Goal: Task Accomplishment & Management: Manage account settings

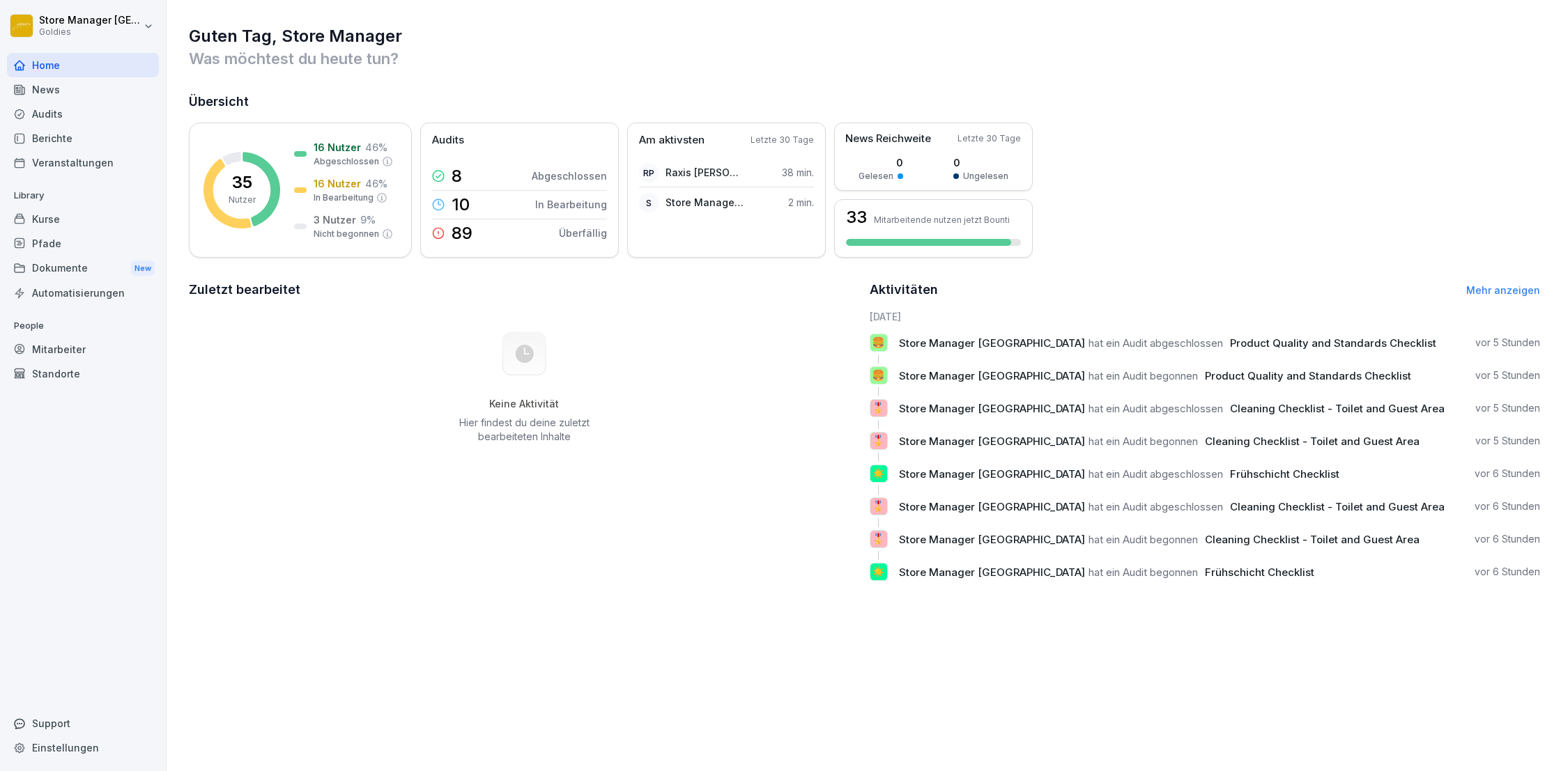
click at [52, 117] on div "Audits" at bounding box center [83, 114] width 152 height 24
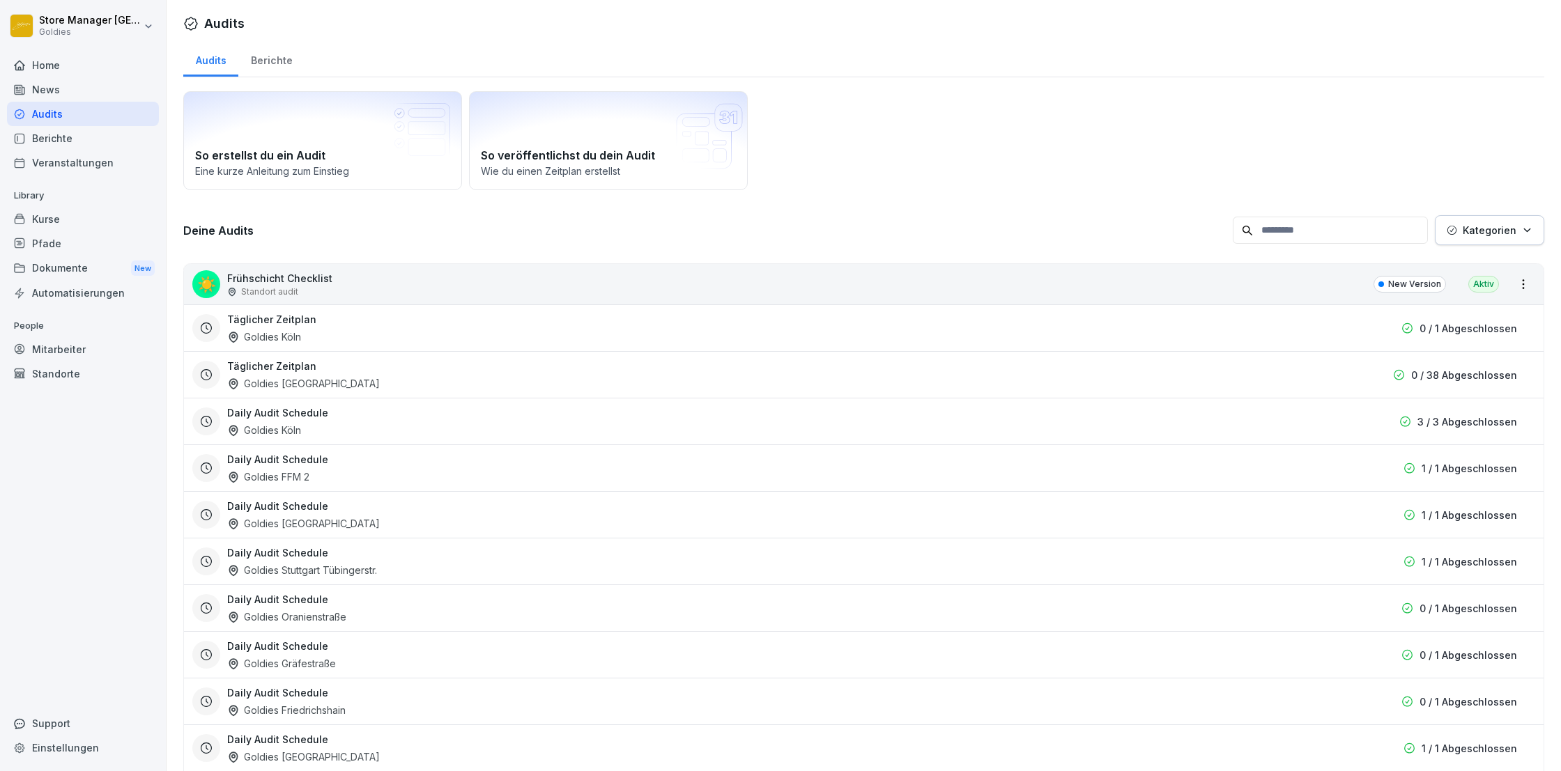
click at [62, 137] on div "Berichte" at bounding box center [83, 138] width 152 height 24
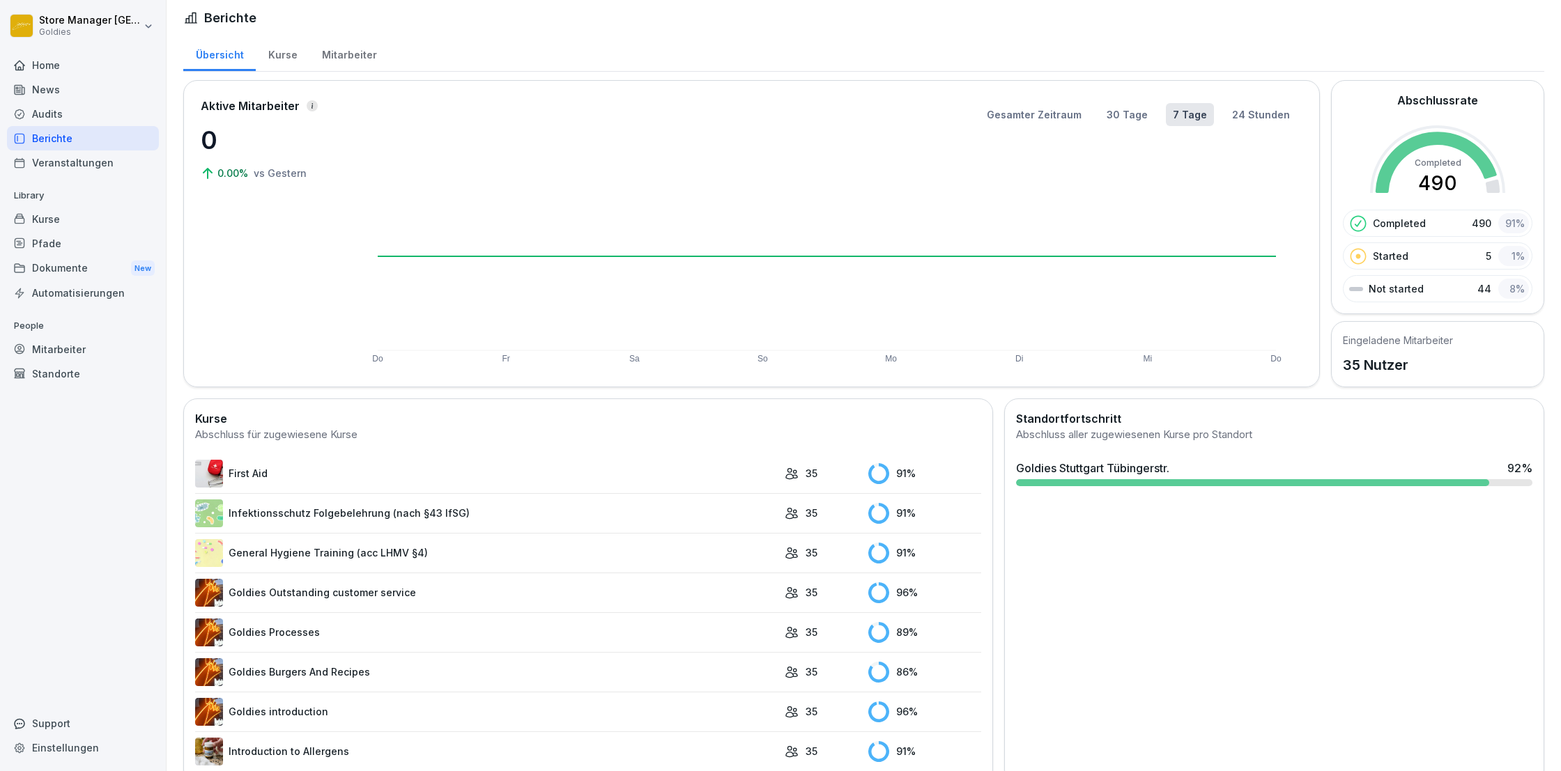
click at [777, 474] on td "35" at bounding box center [819, 474] width 84 height 40
click at [258, 470] on link "First Aid" at bounding box center [486, 473] width 582 height 28
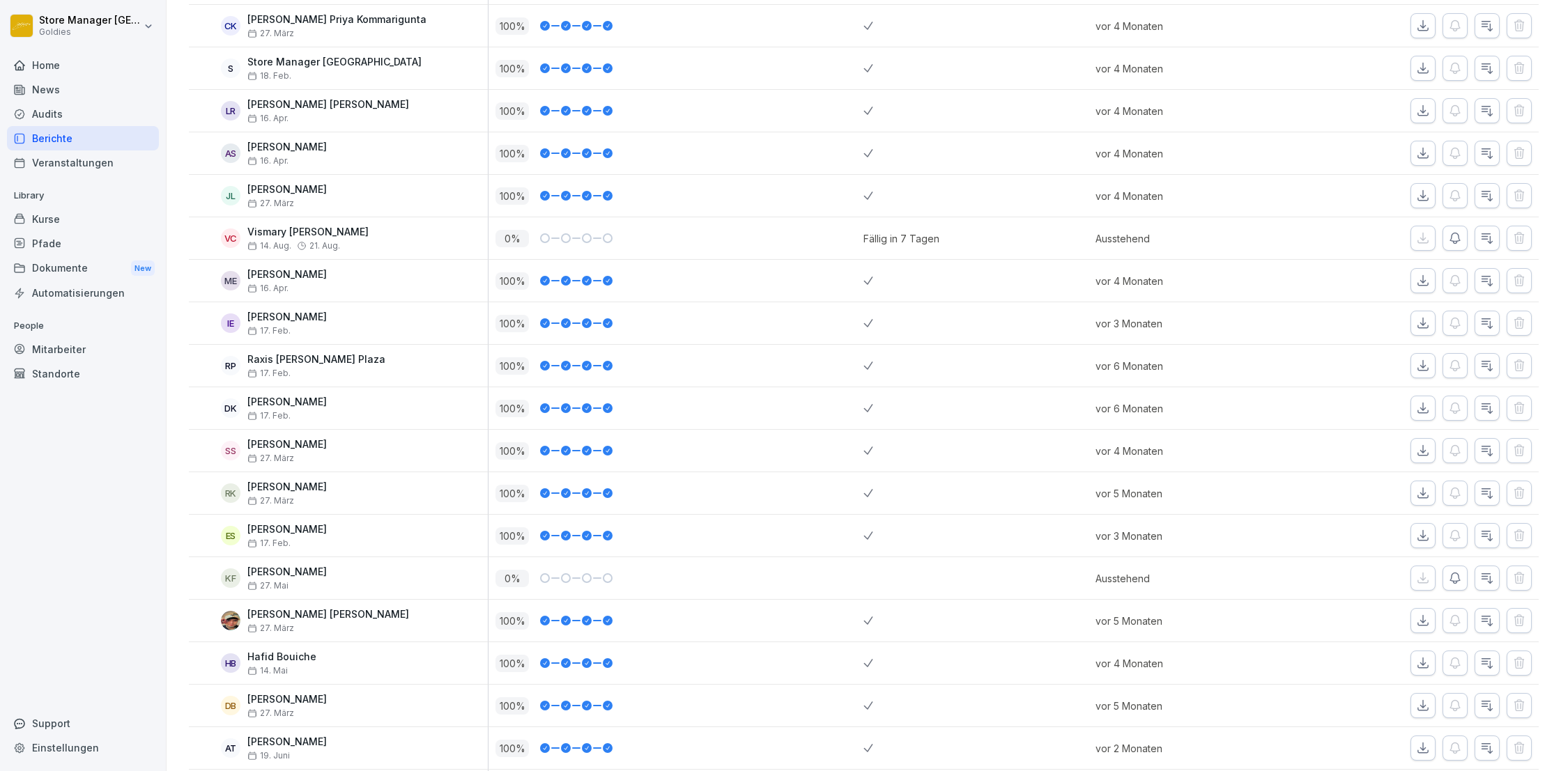
scroll to position [861, 0]
click at [1460, 233] on icon "button" at bounding box center [1455, 236] width 14 height 14
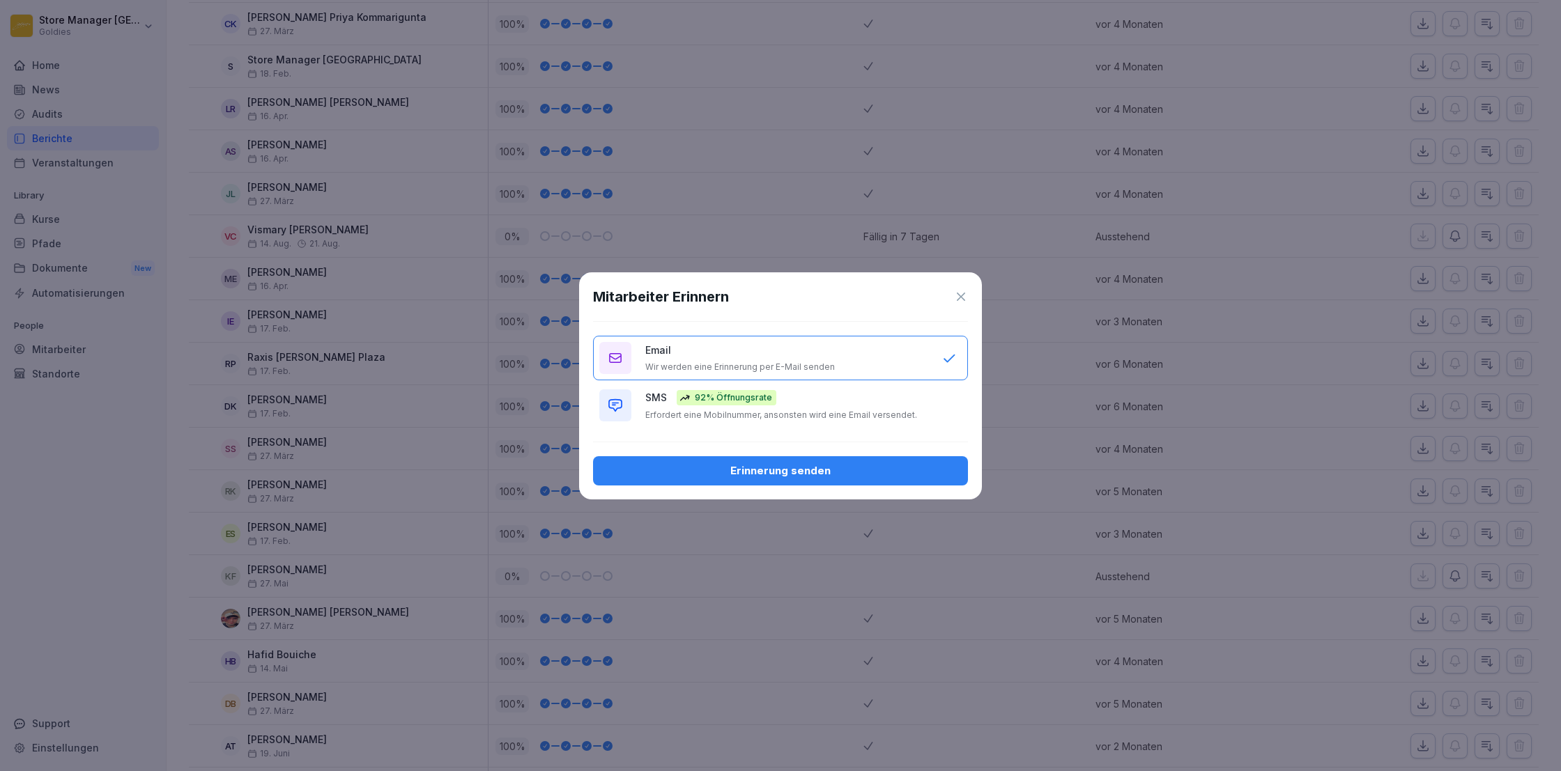
click at [778, 411] on p "Erfordert eine Mobilnummer, ansonsten wird eine Email versendet." at bounding box center [781, 415] width 272 height 11
click at [793, 474] on div "Erinnerung senden" at bounding box center [780, 470] width 353 height 15
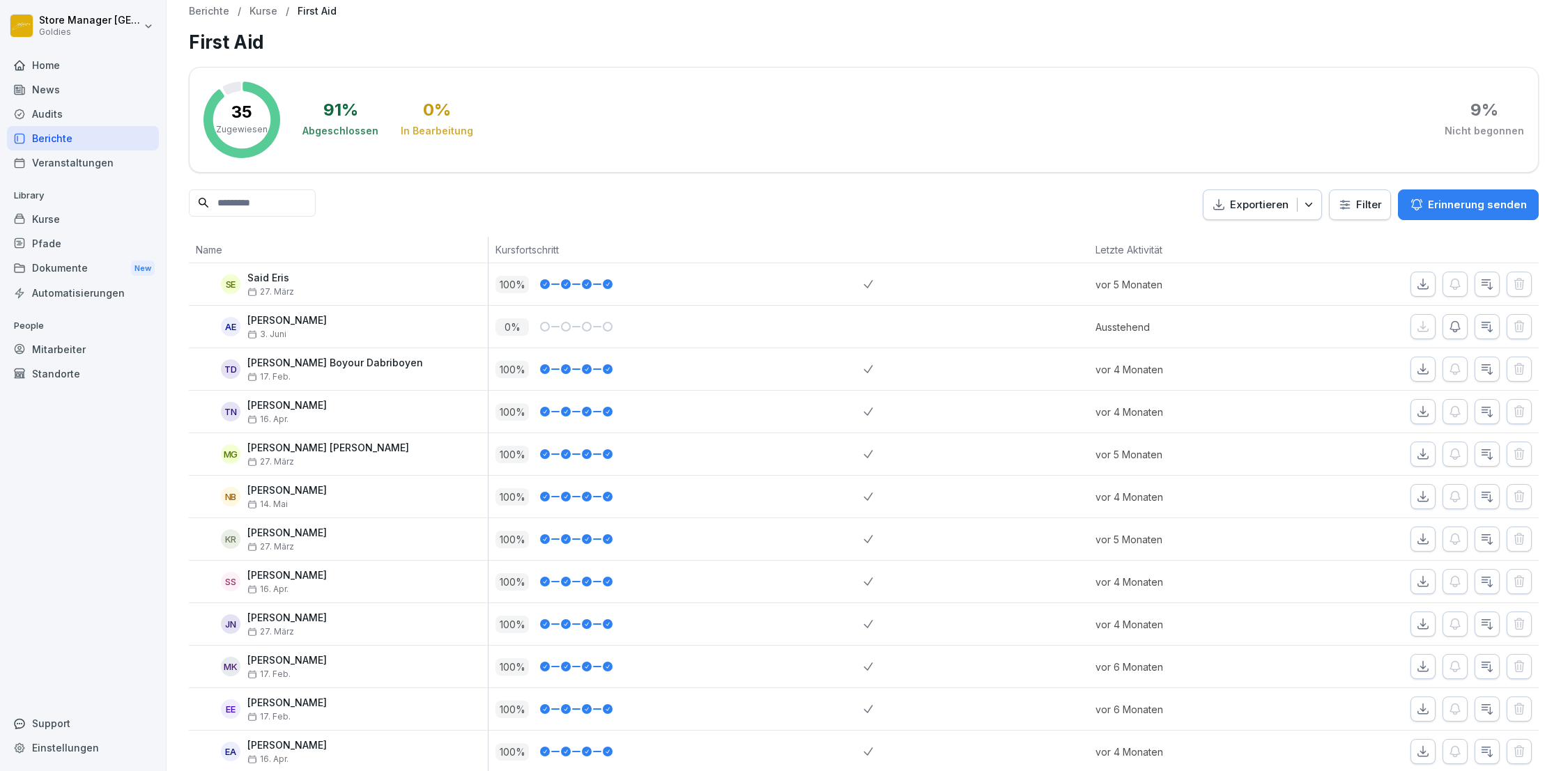
scroll to position [6, 0]
click at [1455, 327] on icon "button" at bounding box center [1455, 326] width 14 height 14
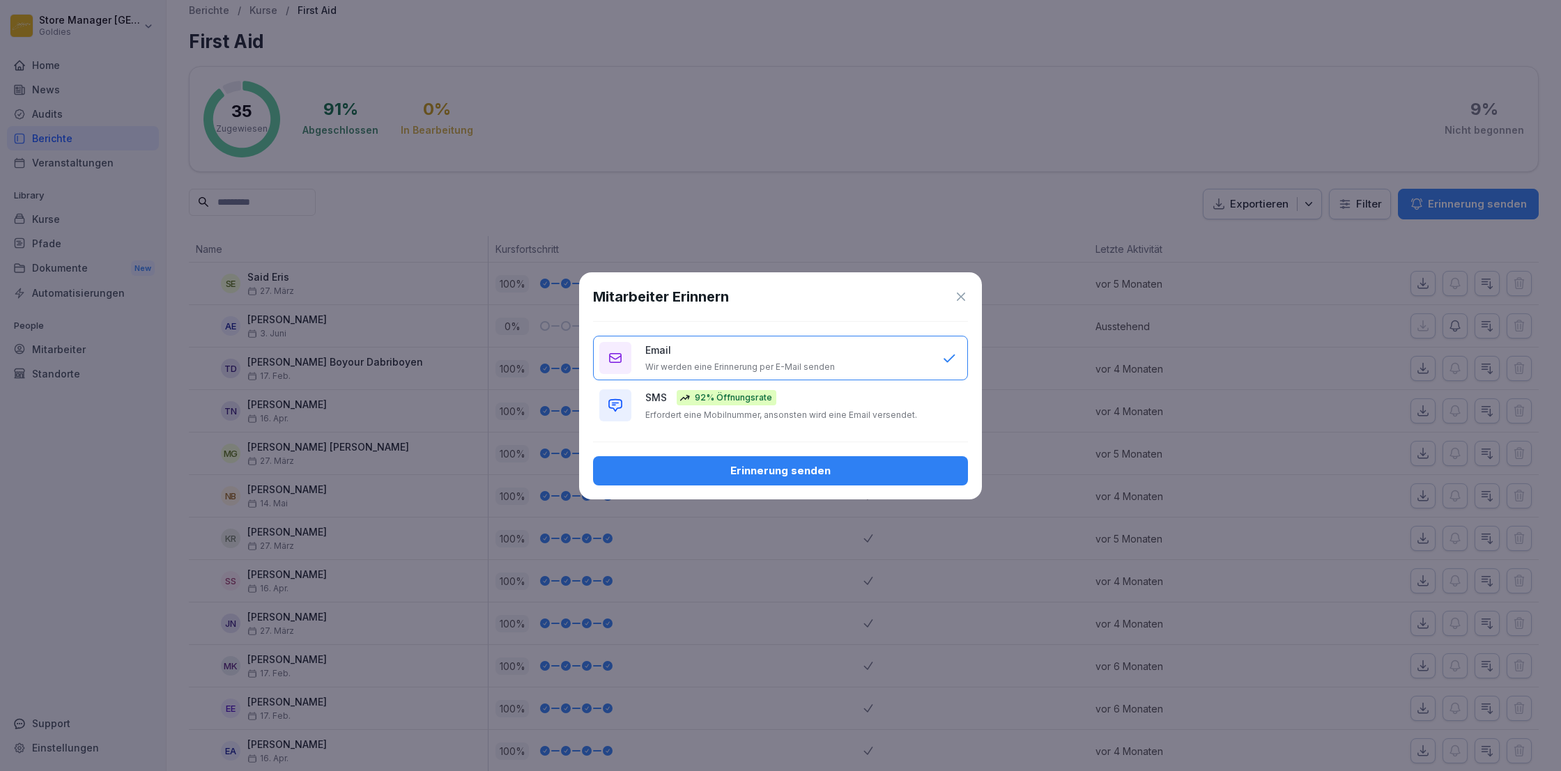
click at [771, 403] on div "92% Öffnungsrate" at bounding box center [726, 397] width 100 height 15
click at [803, 469] on div "Erinnerung senden" at bounding box center [780, 470] width 353 height 15
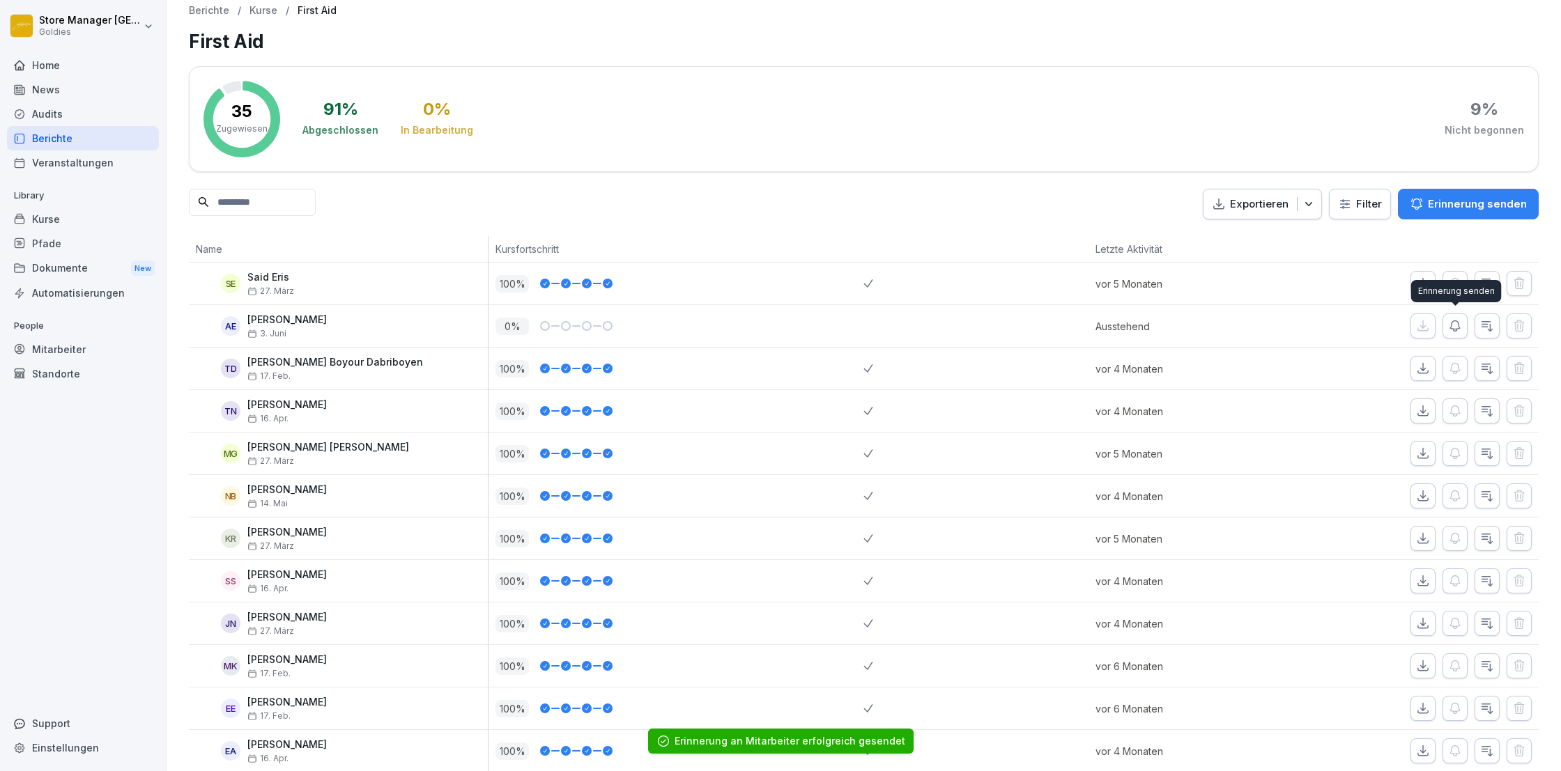
click at [1462, 327] on button "button" at bounding box center [1454, 325] width 25 height 25
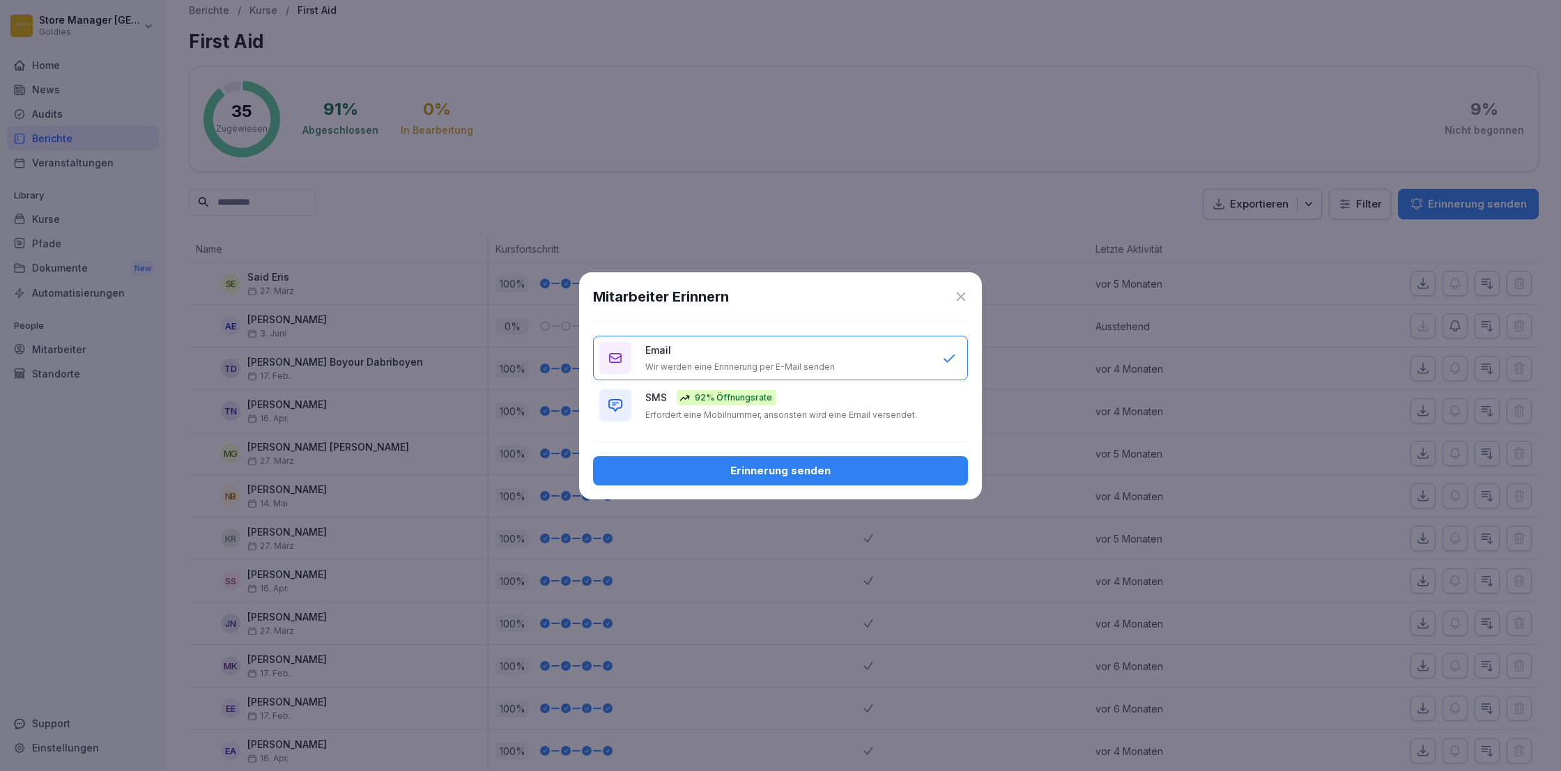
click at [963, 297] on icon at bounding box center [961, 297] width 14 height 14
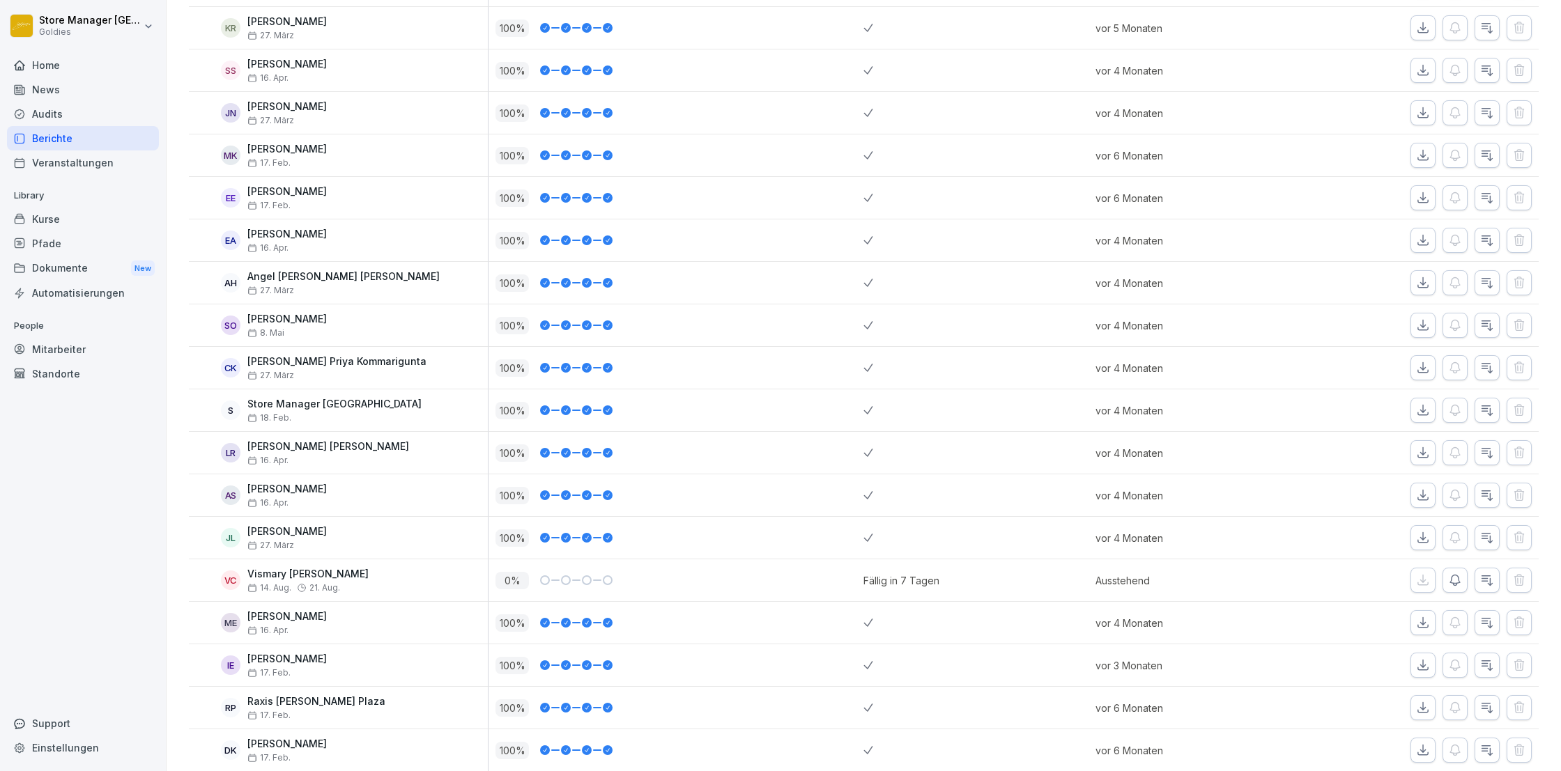
scroll to position [518, 0]
click at [50, 224] on div "Kurse" at bounding box center [83, 219] width 152 height 24
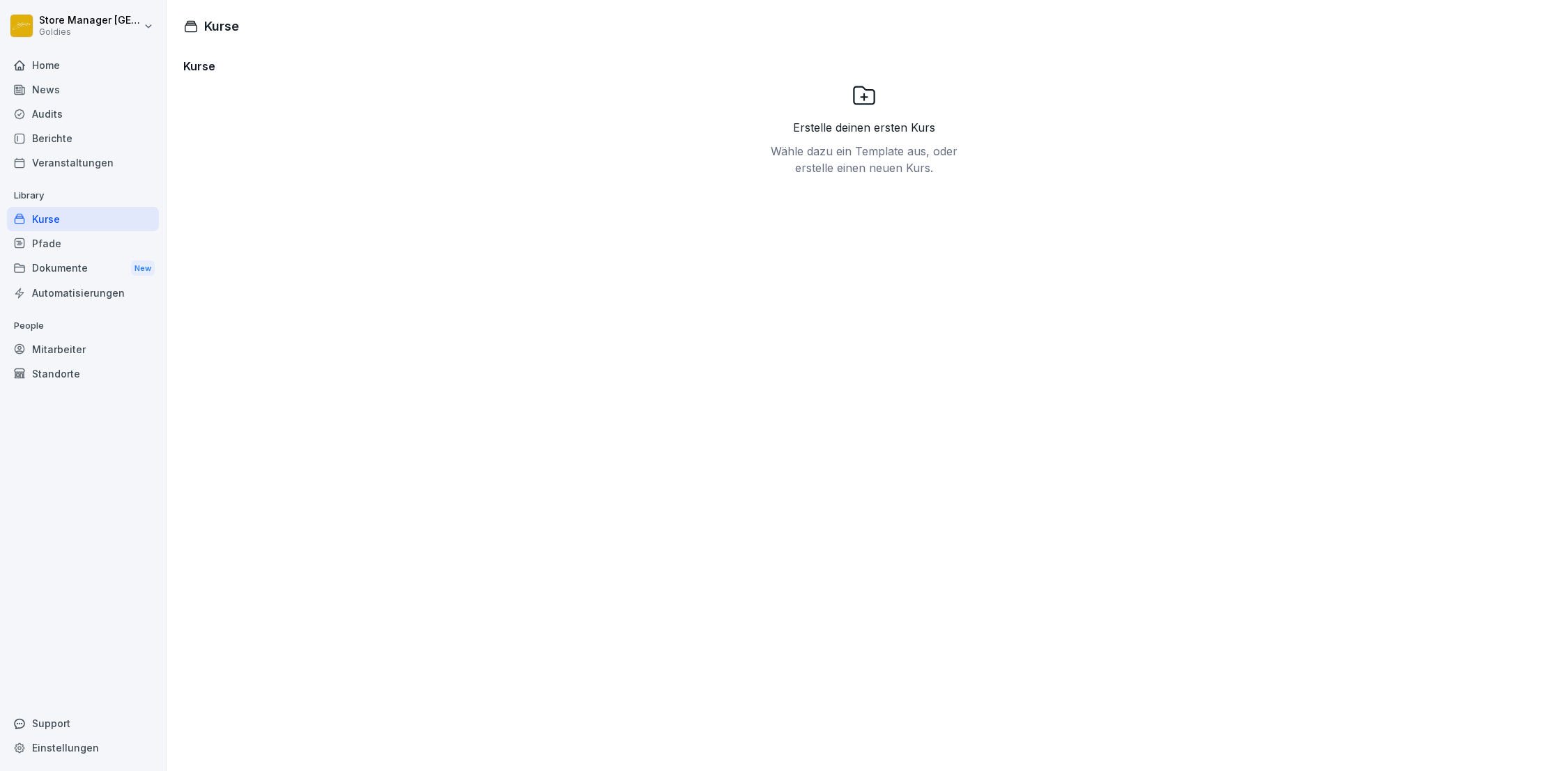
click at [72, 239] on div "Pfade" at bounding box center [83, 243] width 152 height 24
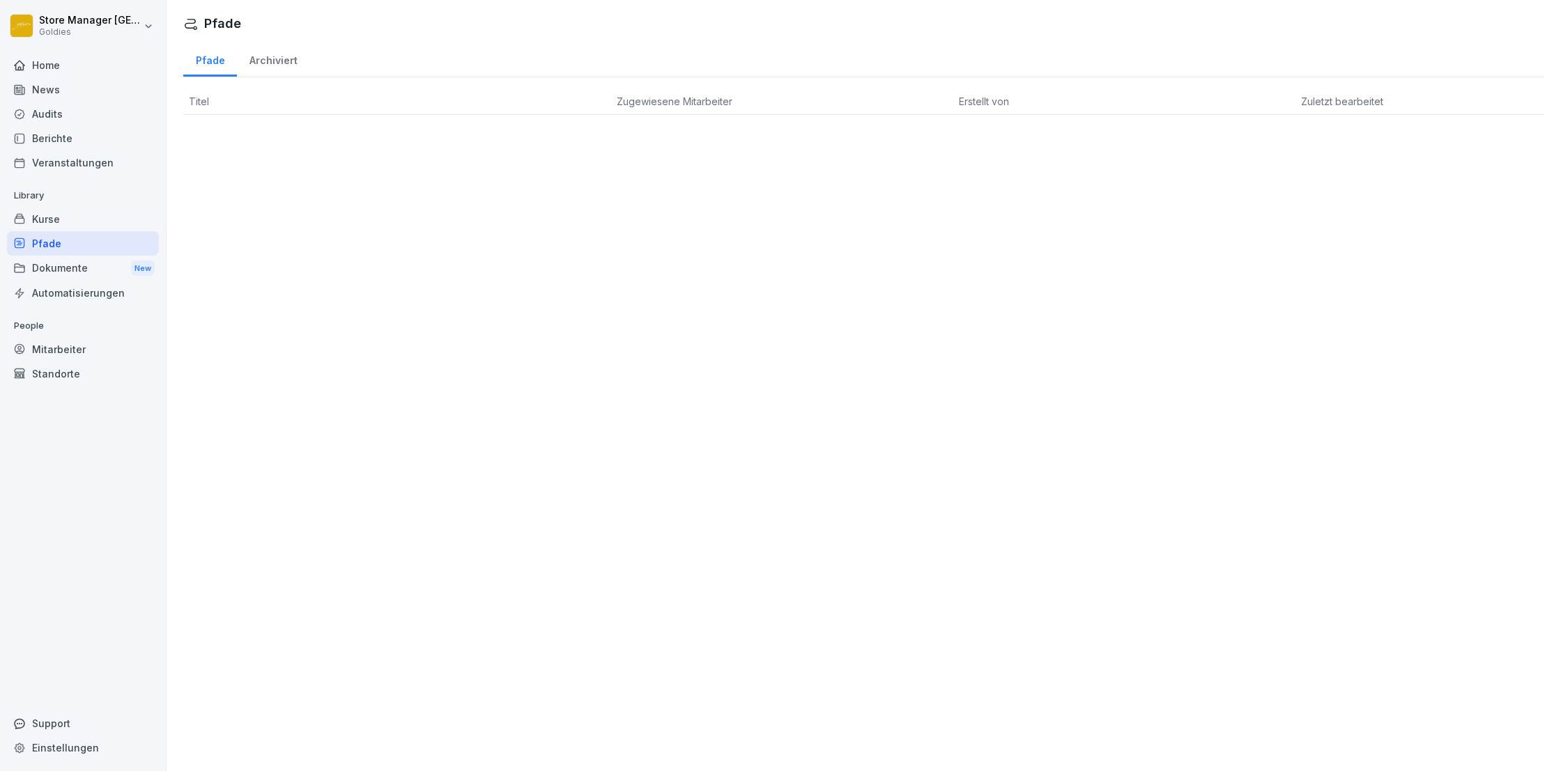
click at [64, 271] on div "Dokumente New" at bounding box center [83, 269] width 152 height 26
click at [55, 116] on div "Audits" at bounding box center [83, 114] width 152 height 24
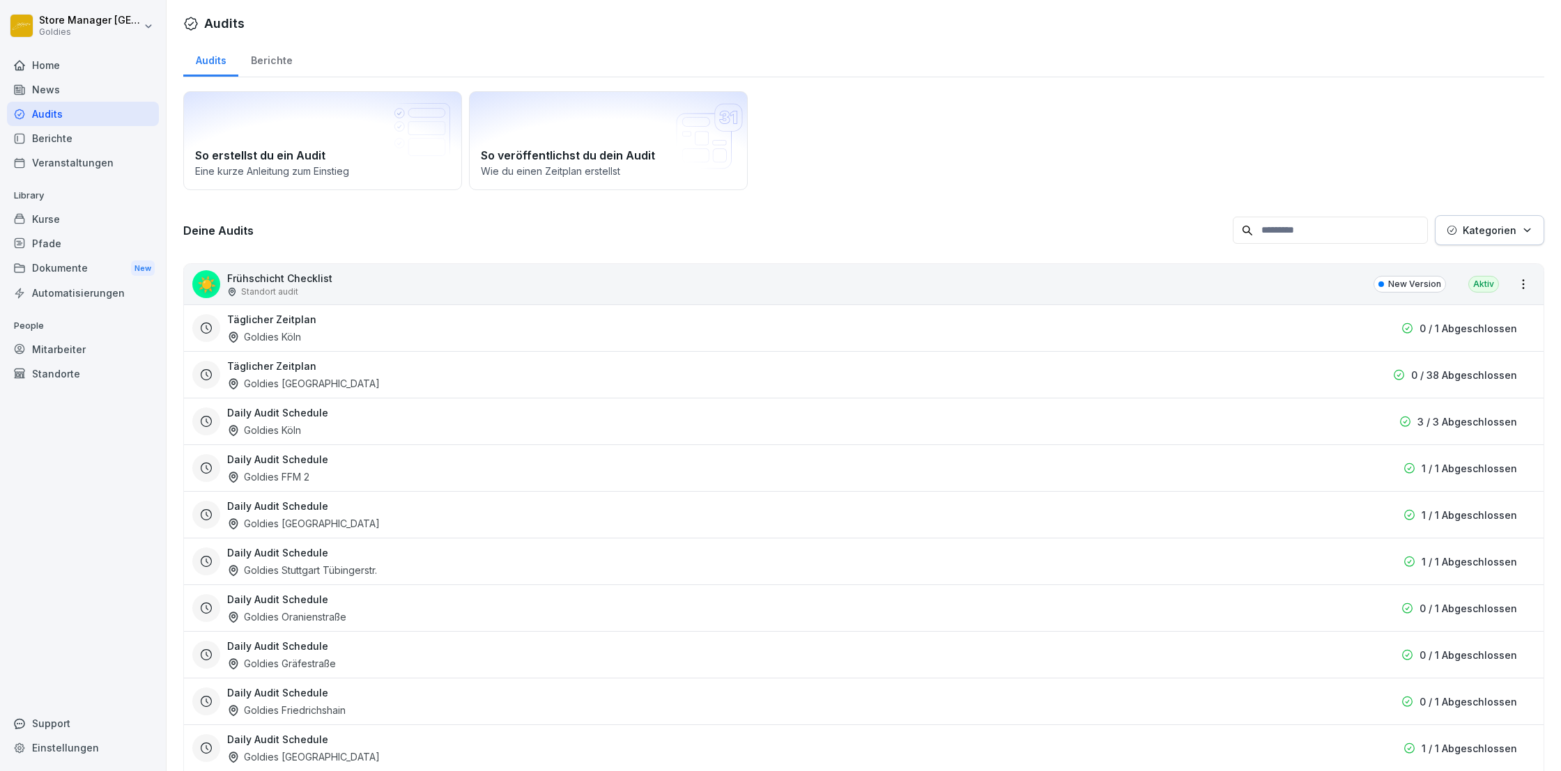
click at [460, 326] on div "Täglicher Zeitplan Goldies [GEOGRAPHIC_DATA]" at bounding box center [784, 328] width 1115 height 32
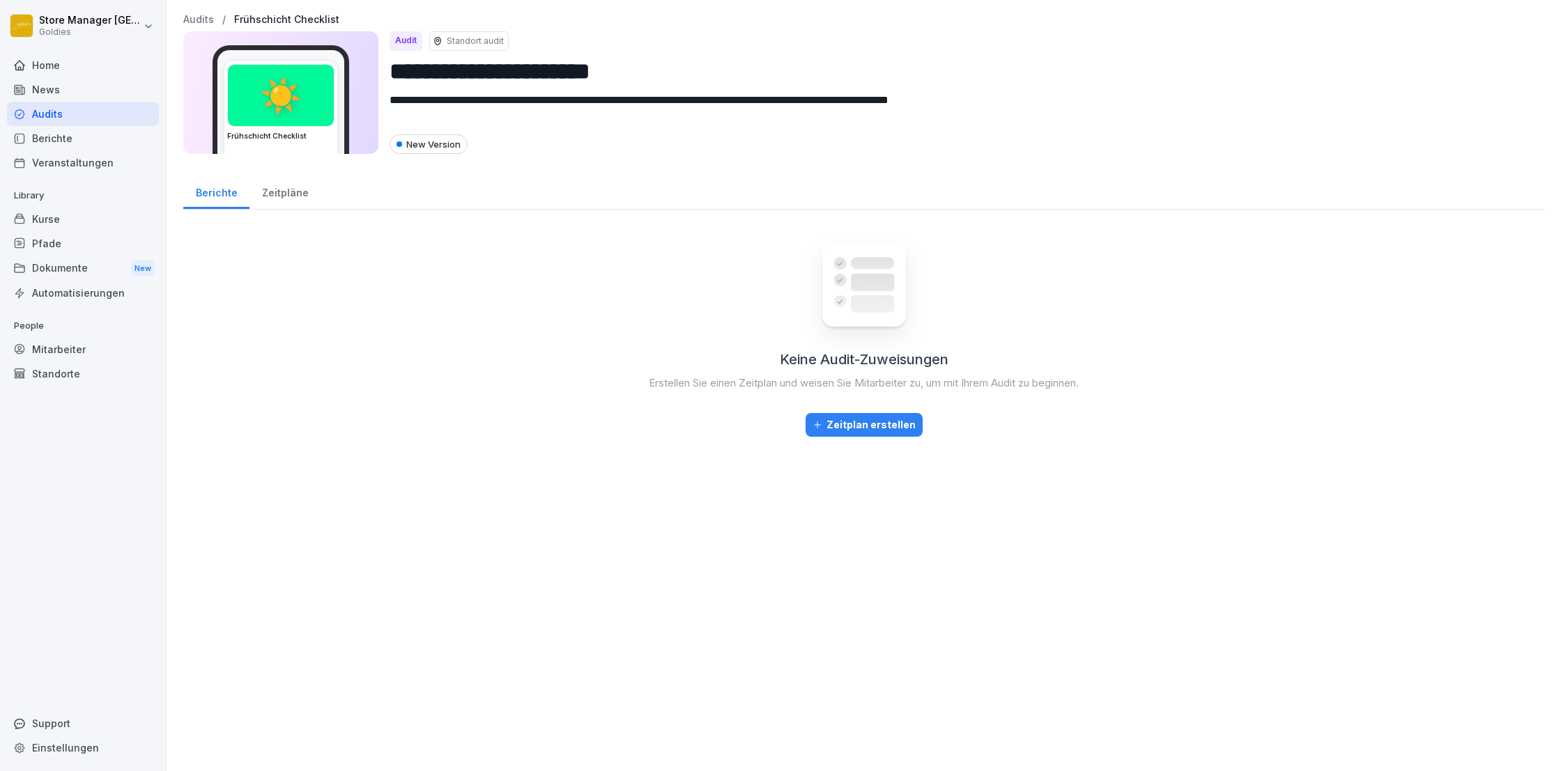
click at [302, 199] on div "Zeitpläne" at bounding box center [284, 191] width 71 height 36
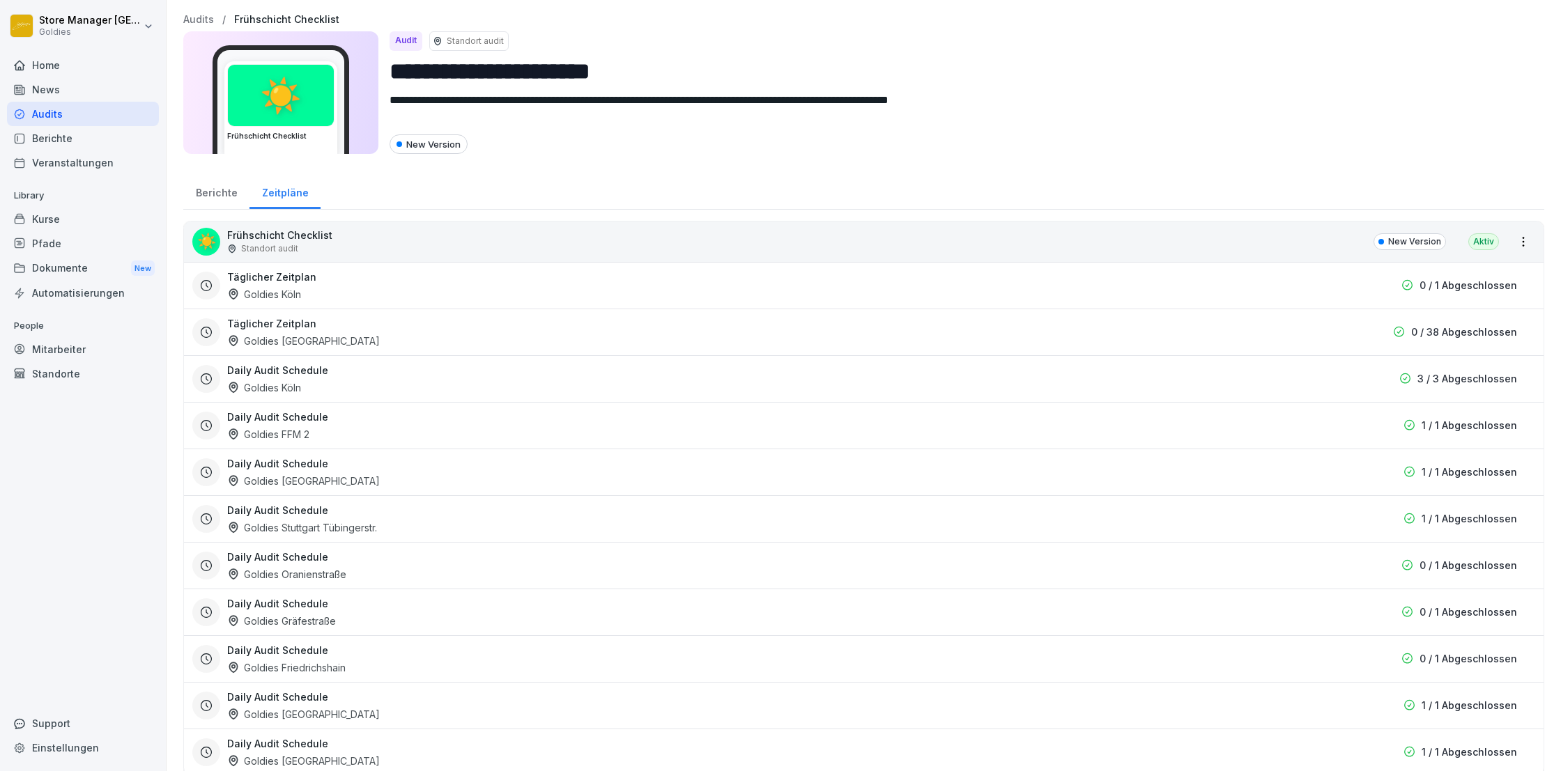
click at [1471, 569] on p "0 / 1 Abgeschlossen" at bounding box center [1468, 565] width 98 height 15
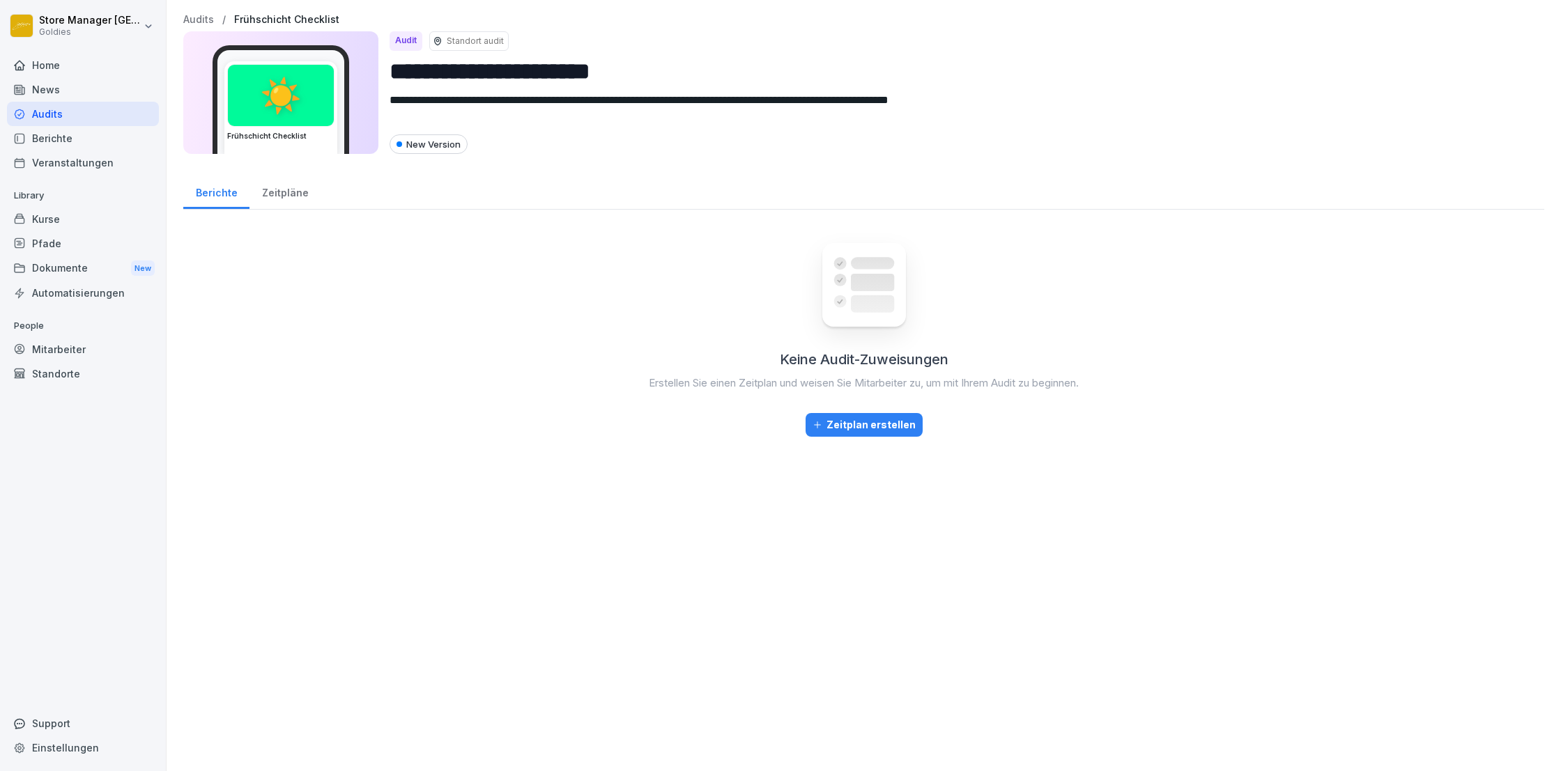
click at [221, 193] on div "Berichte" at bounding box center [216, 191] width 66 height 36
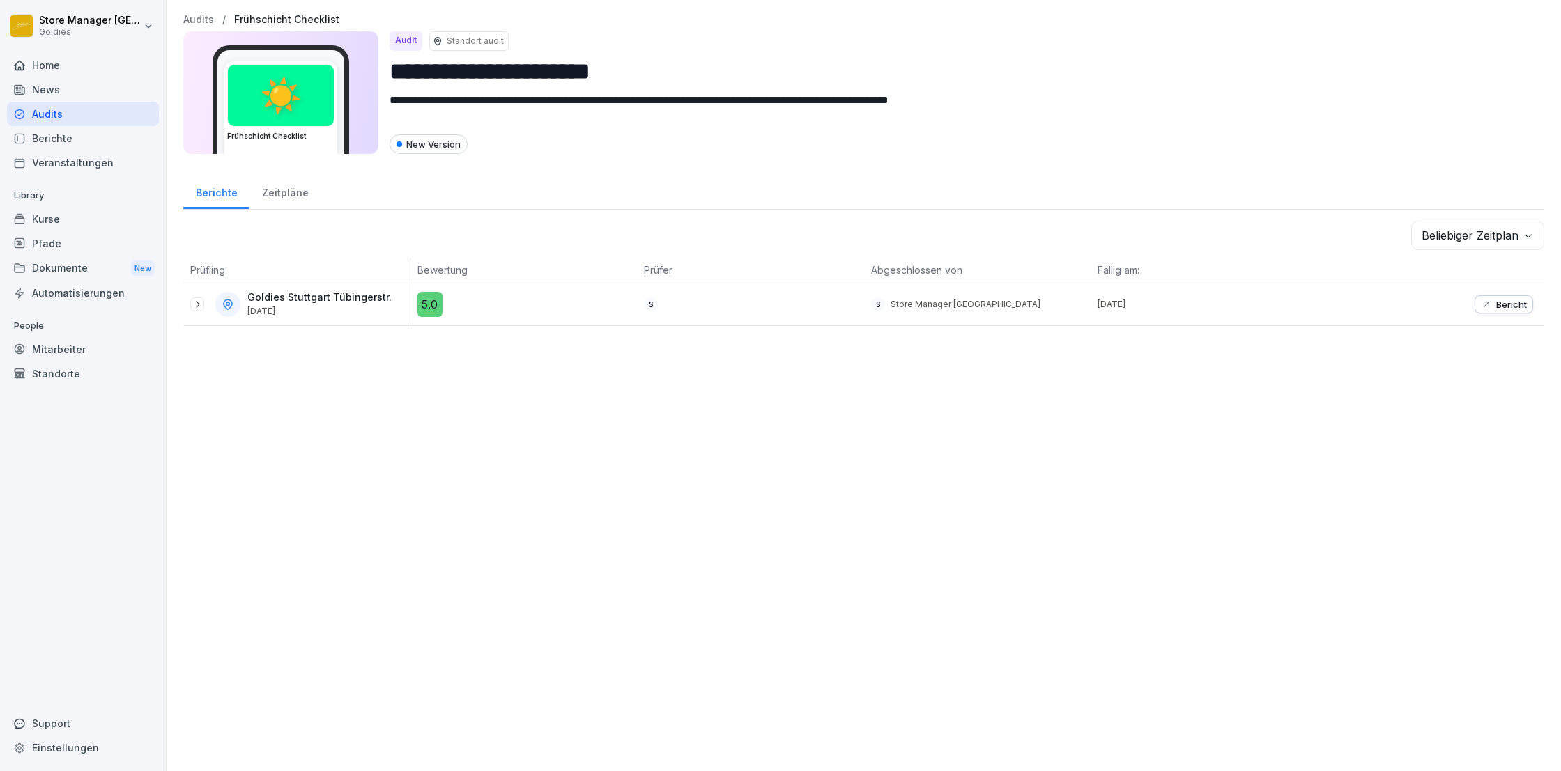
click at [46, 117] on div "Audits" at bounding box center [83, 114] width 152 height 24
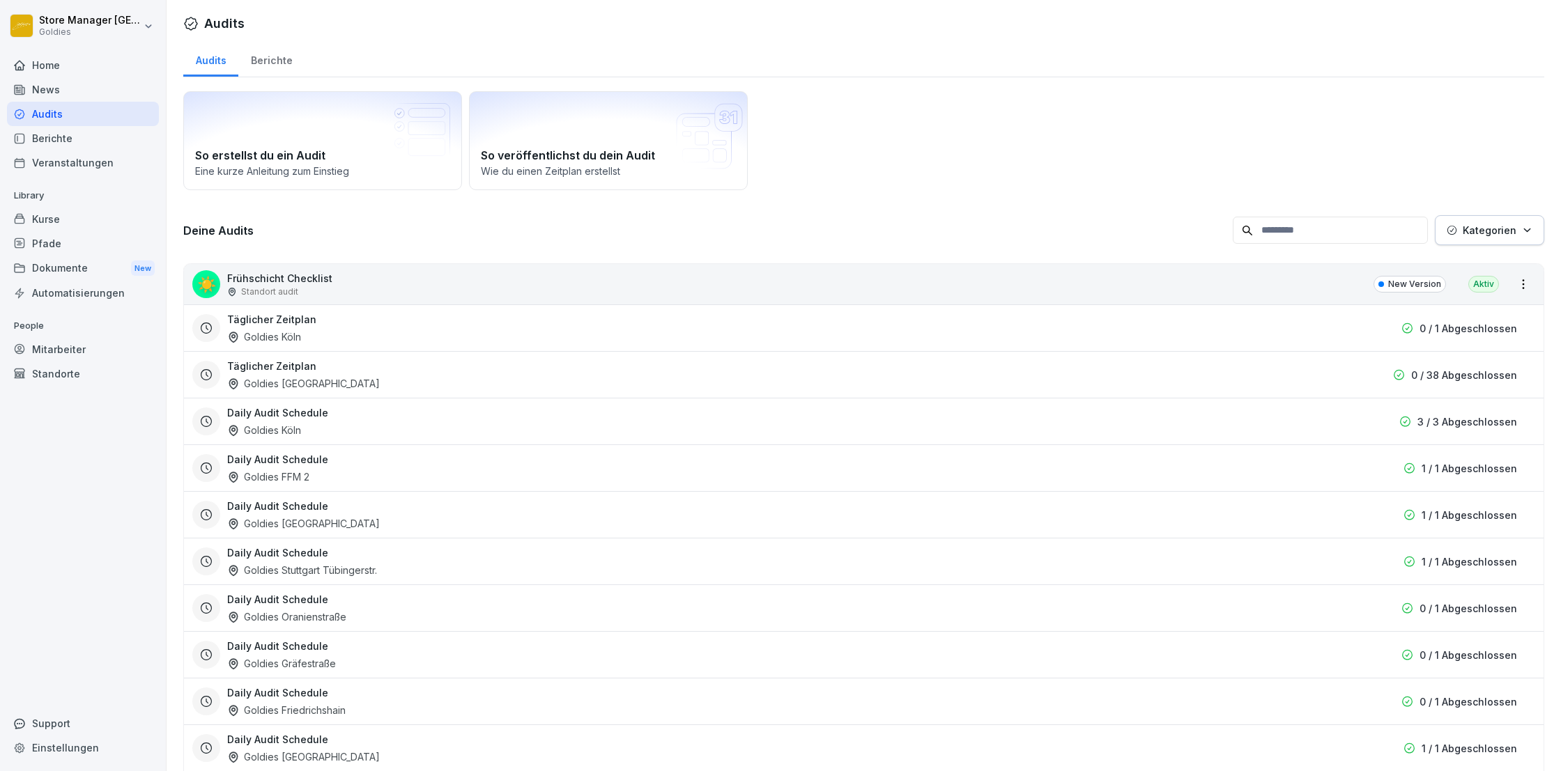
click at [46, 117] on div "Audits" at bounding box center [83, 114] width 152 height 24
click at [1416, 286] on p "New Version" at bounding box center [1414, 284] width 53 height 13
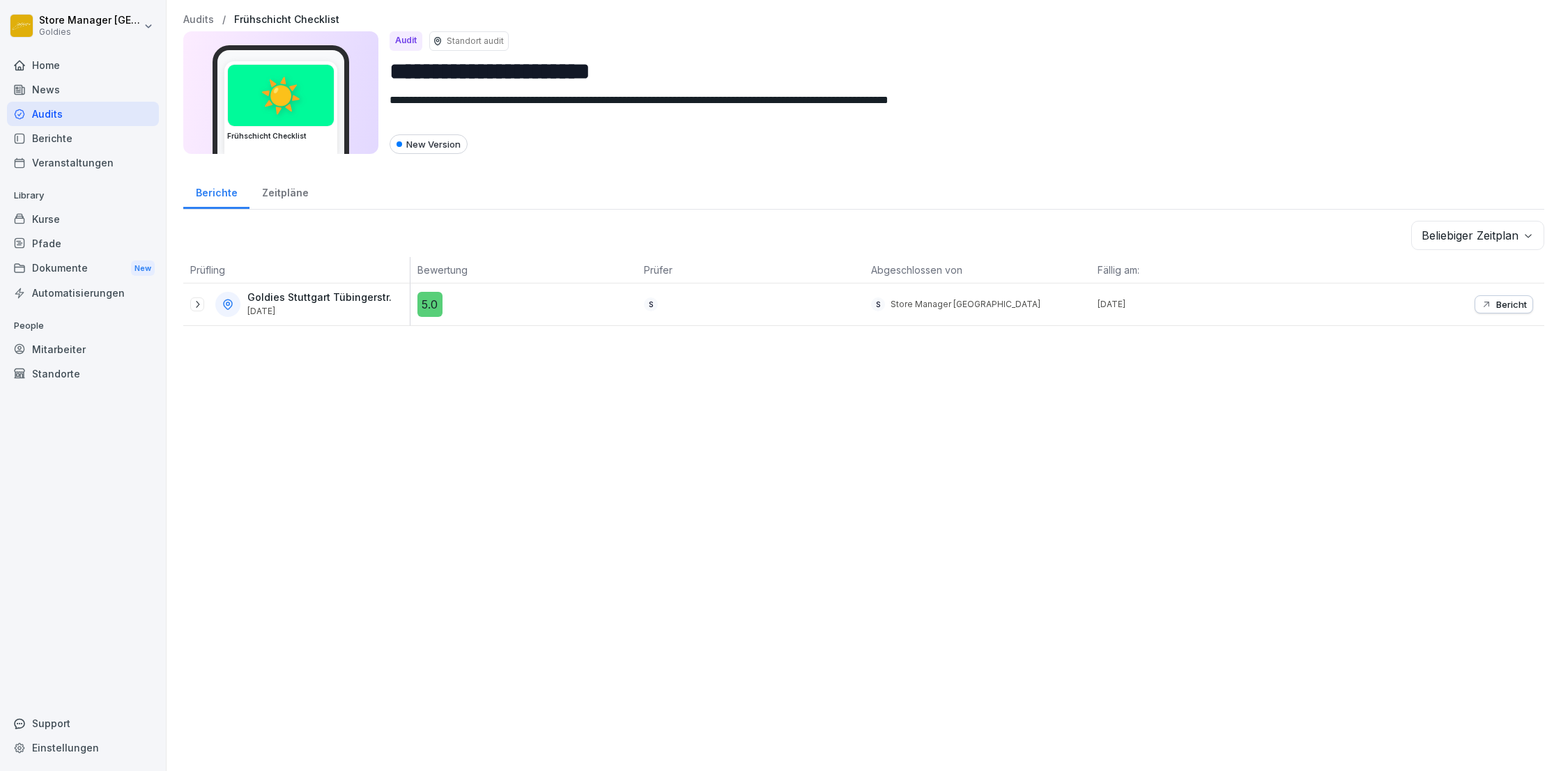
click at [1513, 304] on p "Bericht" at bounding box center [1511, 304] width 31 height 11
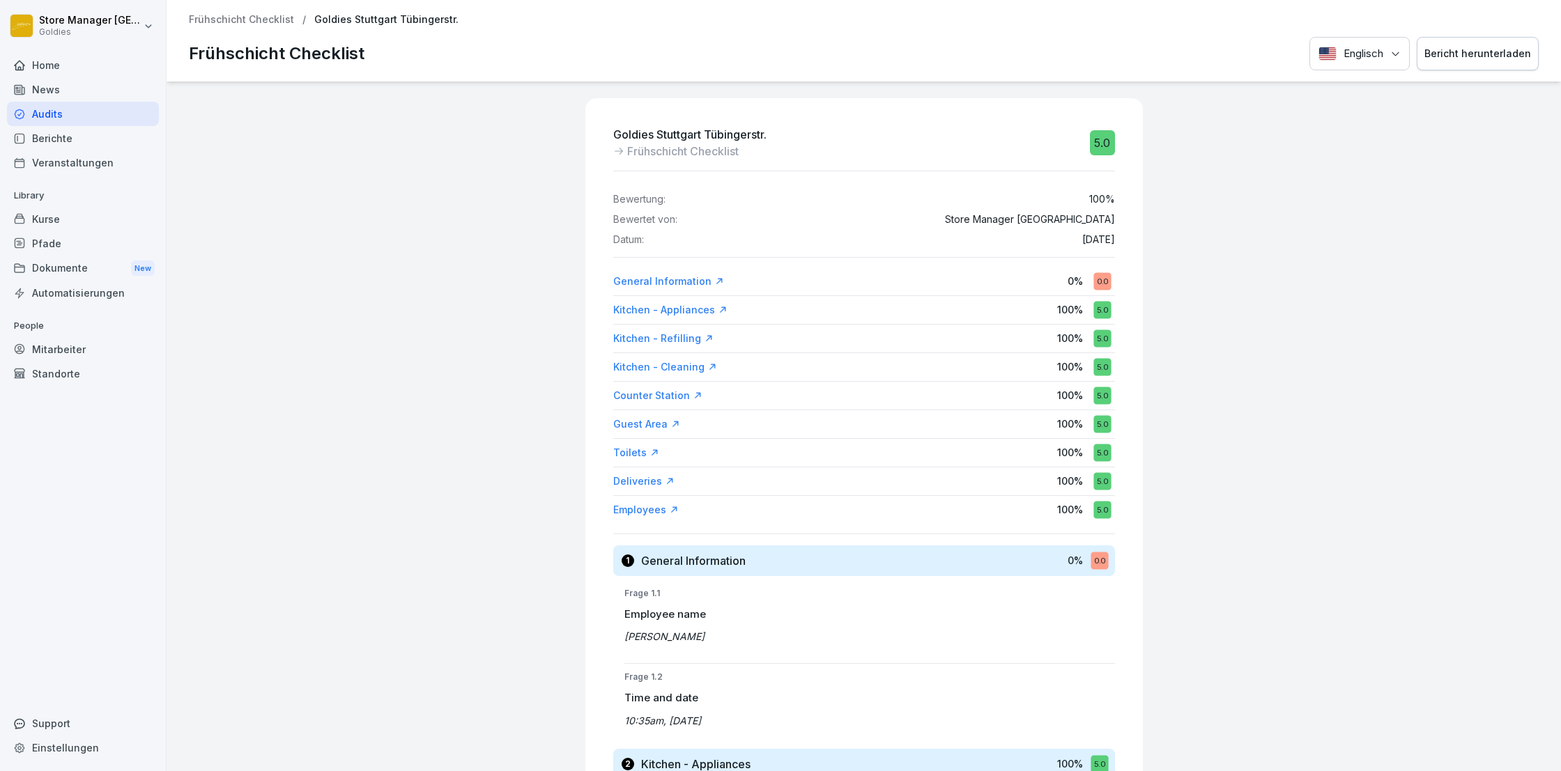
click at [59, 114] on div "Audits" at bounding box center [83, 114] width 152 height 24
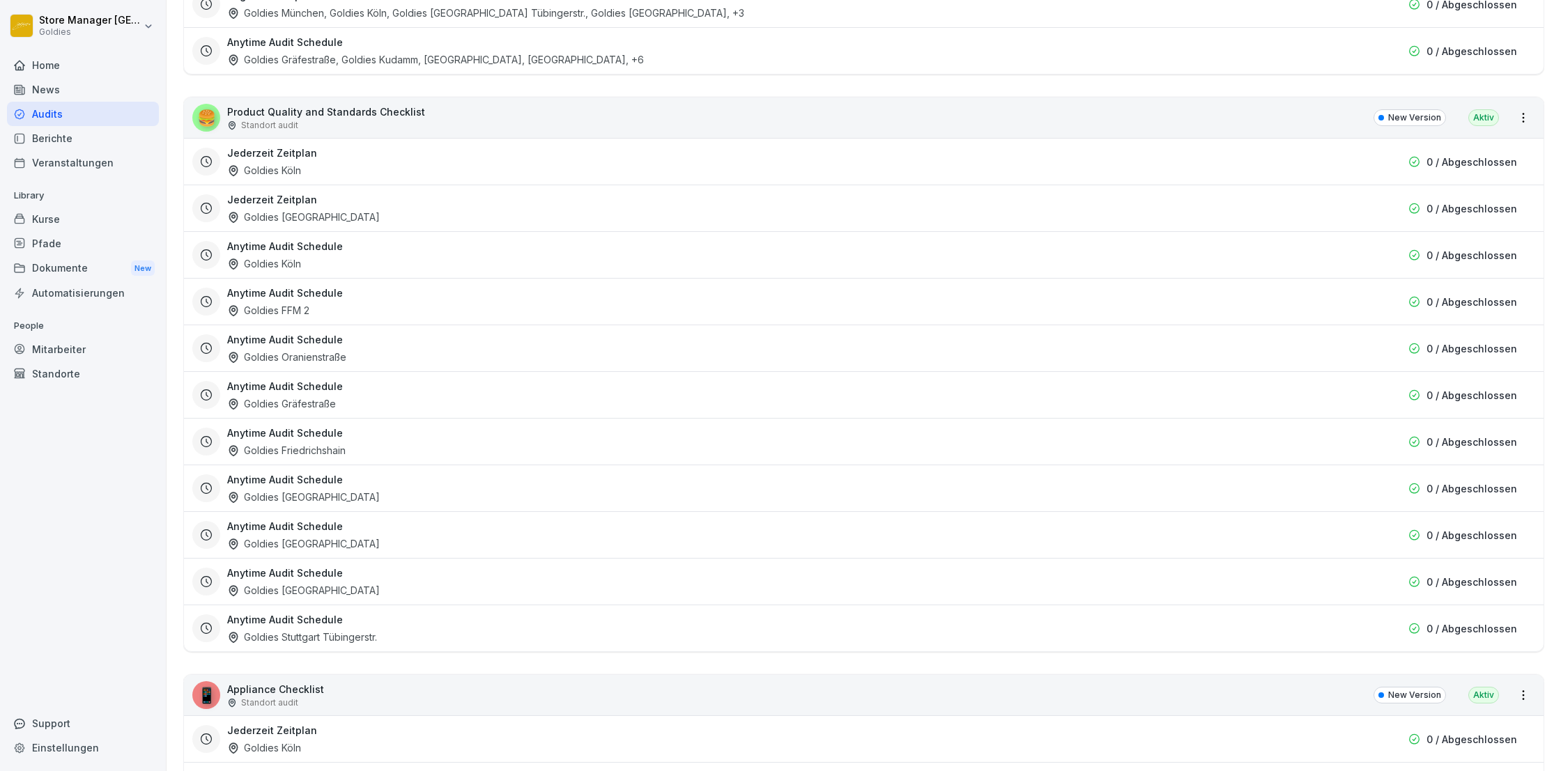
scroll to position [2792, 0]
click at [417, 622] on div "Anytime Audit Schedule Goldies [GEOGRAPHIC_DATA] Tübingerstr." at bounding box center [784, 628] width 1115 height 32
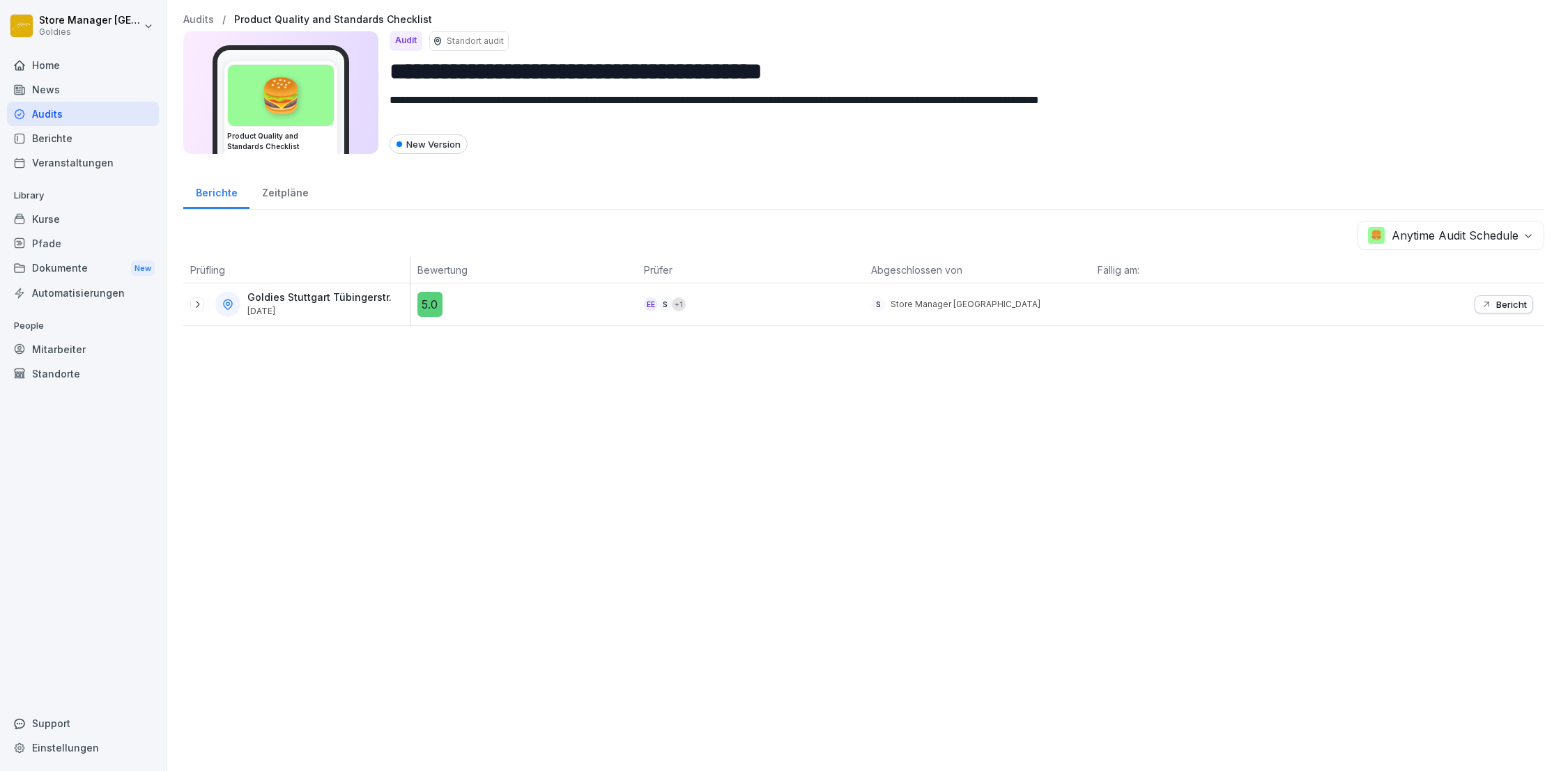
click at [68, 118] on div "Audits" at bounding box center [83, 114] width 152 height 24
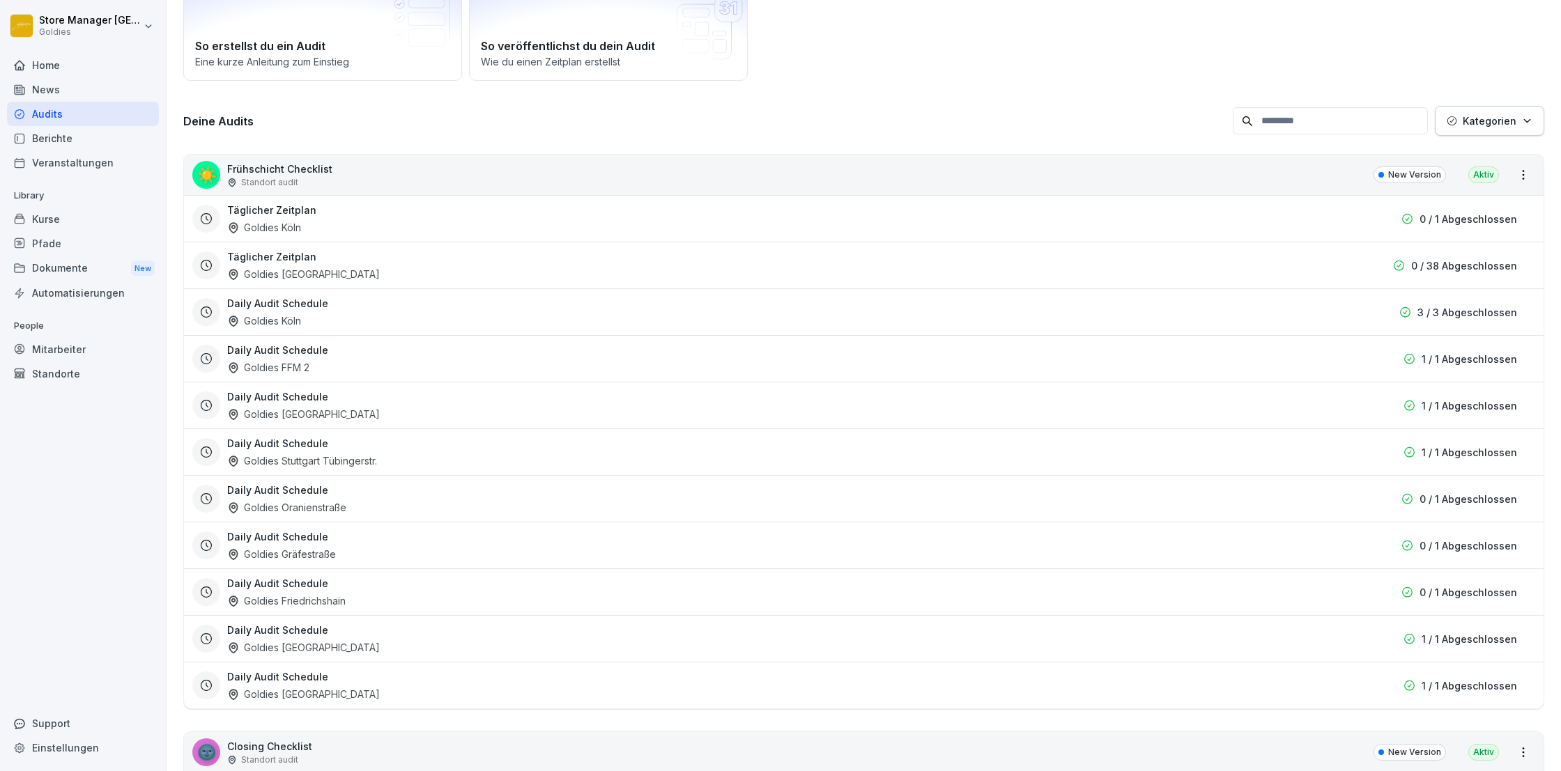
scroll to position [125, 0]
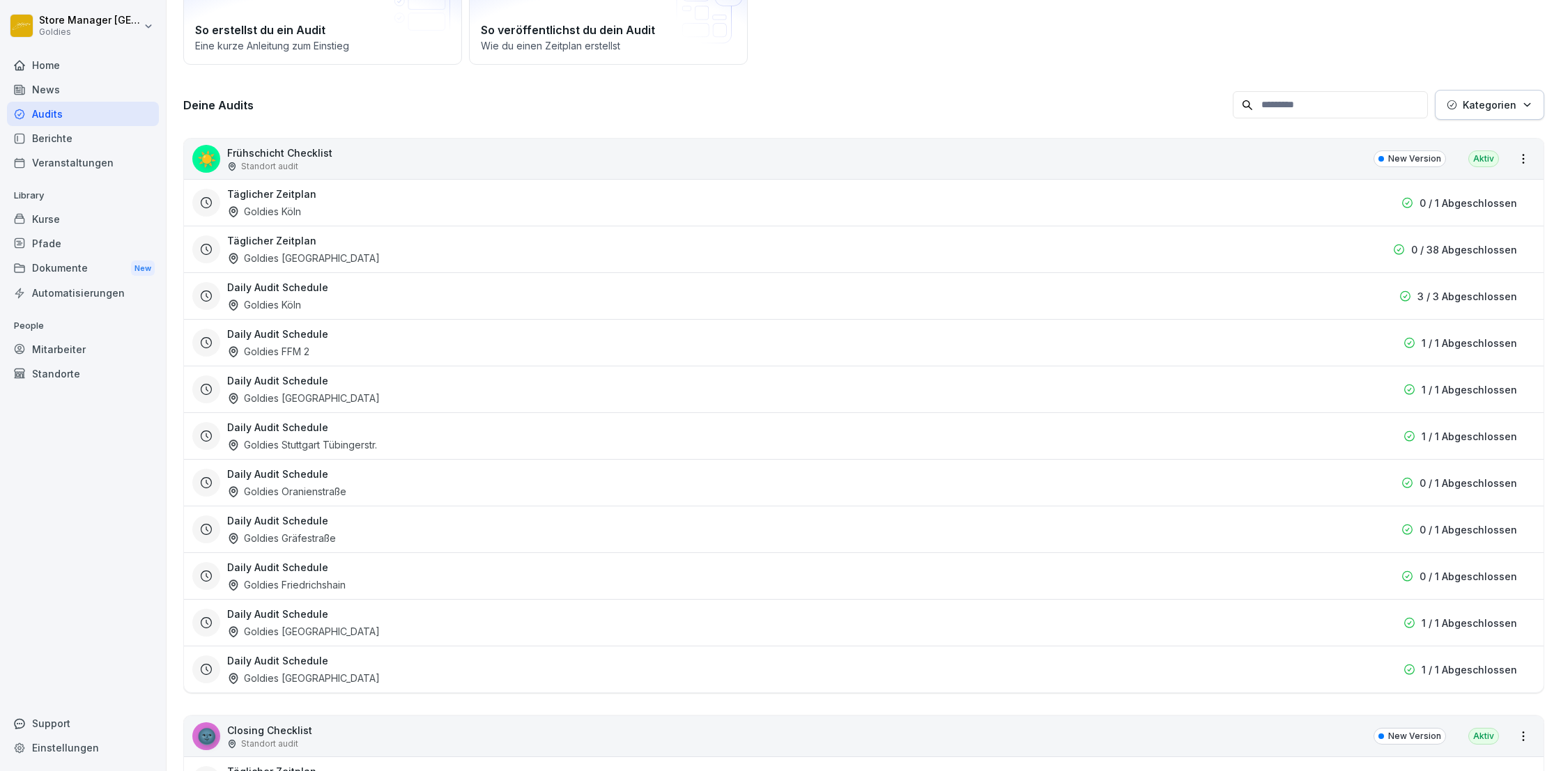
click at [469, 315] on div "Daily Audit Schedule Goldies Köln 3 / 3 Abgeschlossen" at bounding box center [863, 295] width 1359 height 47
click at [488, 302] on div "Daily Audit Schedule Goldies [GEOGRAPHIC_DATA]" at bounding box center [784, 296] width 1115 height 32
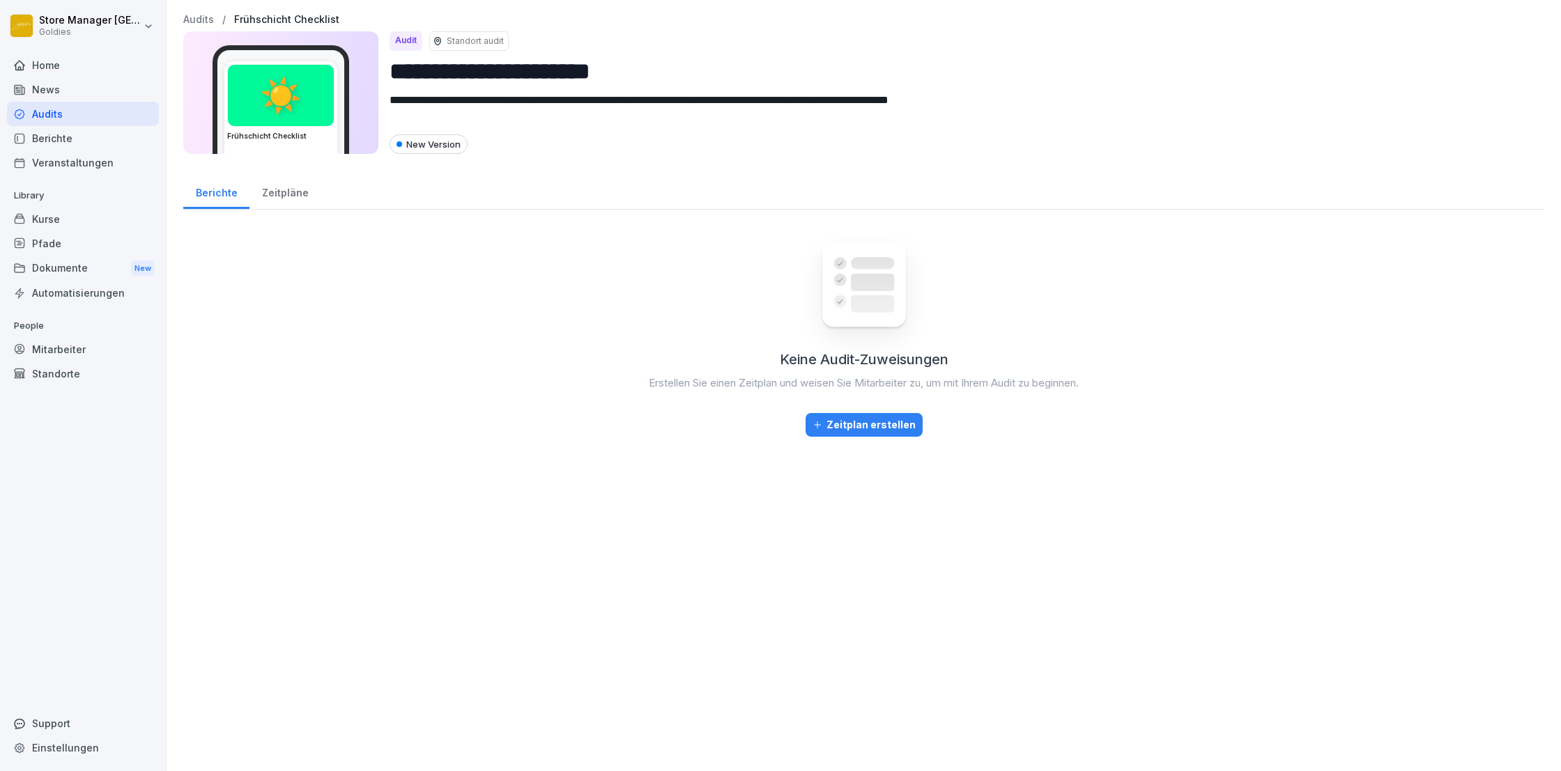
click at [282, 197] on div "Zeitpläne" at bounding box center [284, 191] width 71 height 36
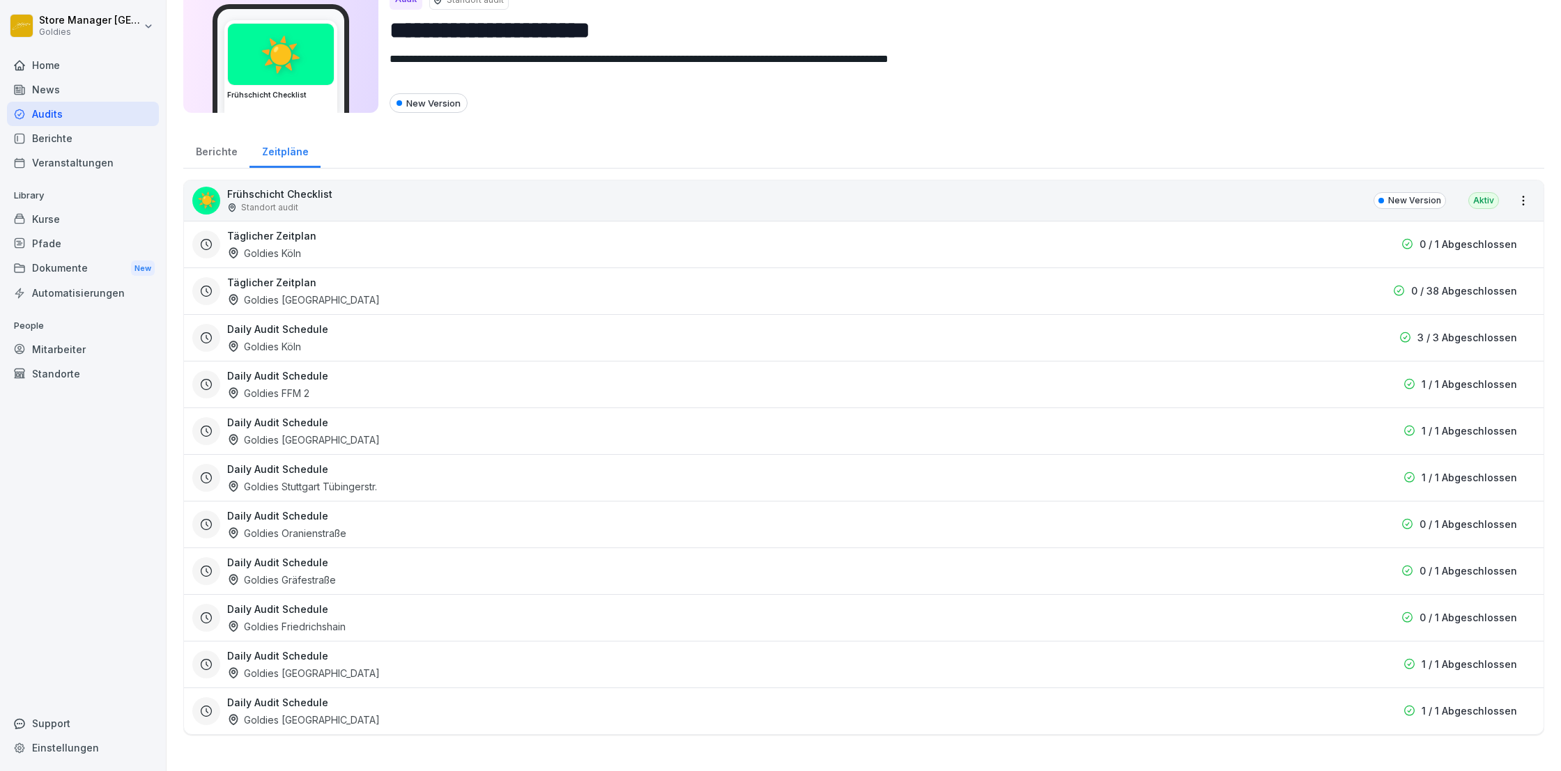
scroll to position [40, 0]
click at [220, 151] on div "Berichte" at bounding box center [216, 151] width 66 height 36
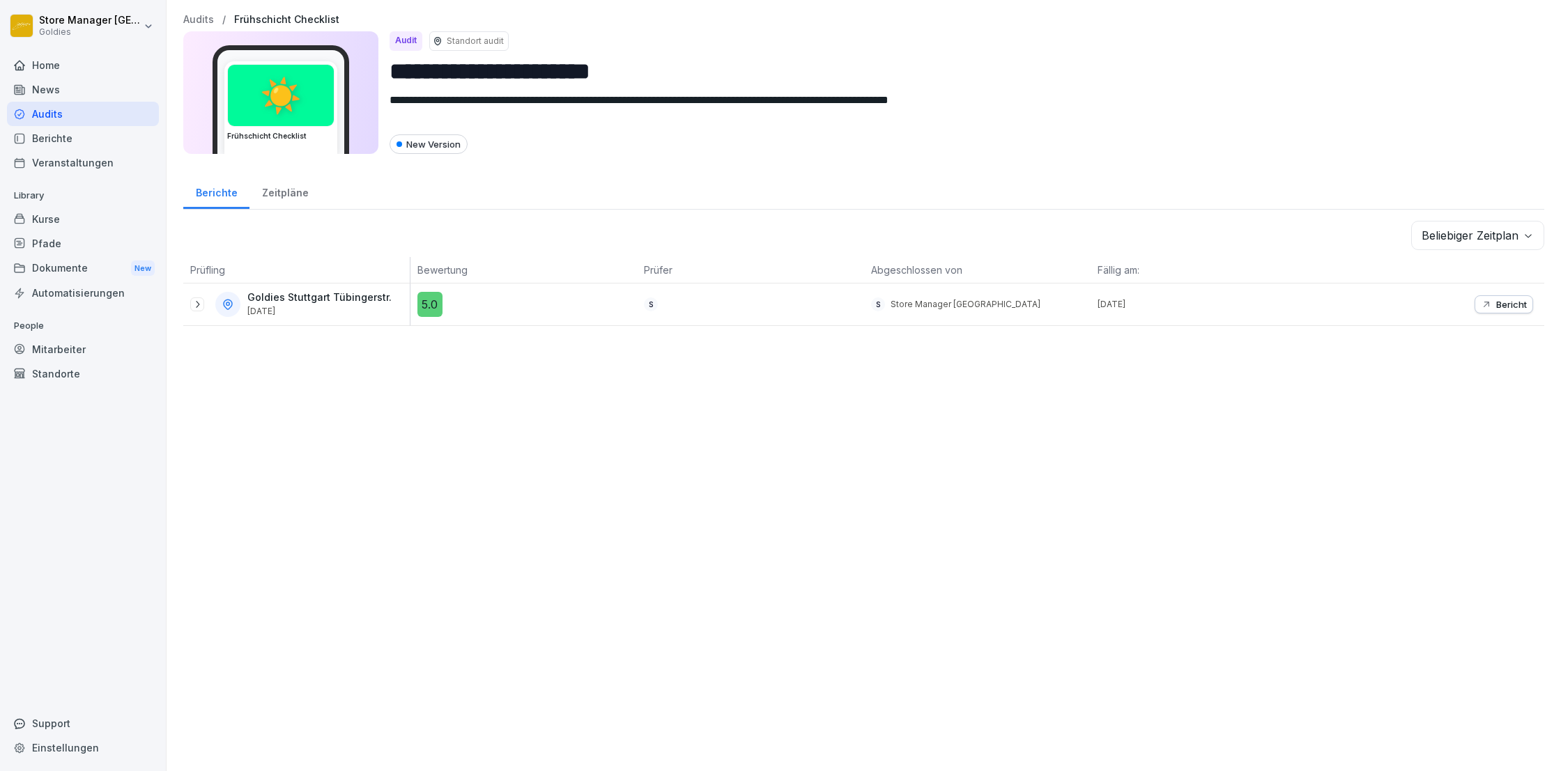
click at [224, 193] on div "Berichte" at bounding box center [216, 191] width 66 height 36
click at [88, 117] on div "Audits" at bounding box center [83, 114] width 152 height 24
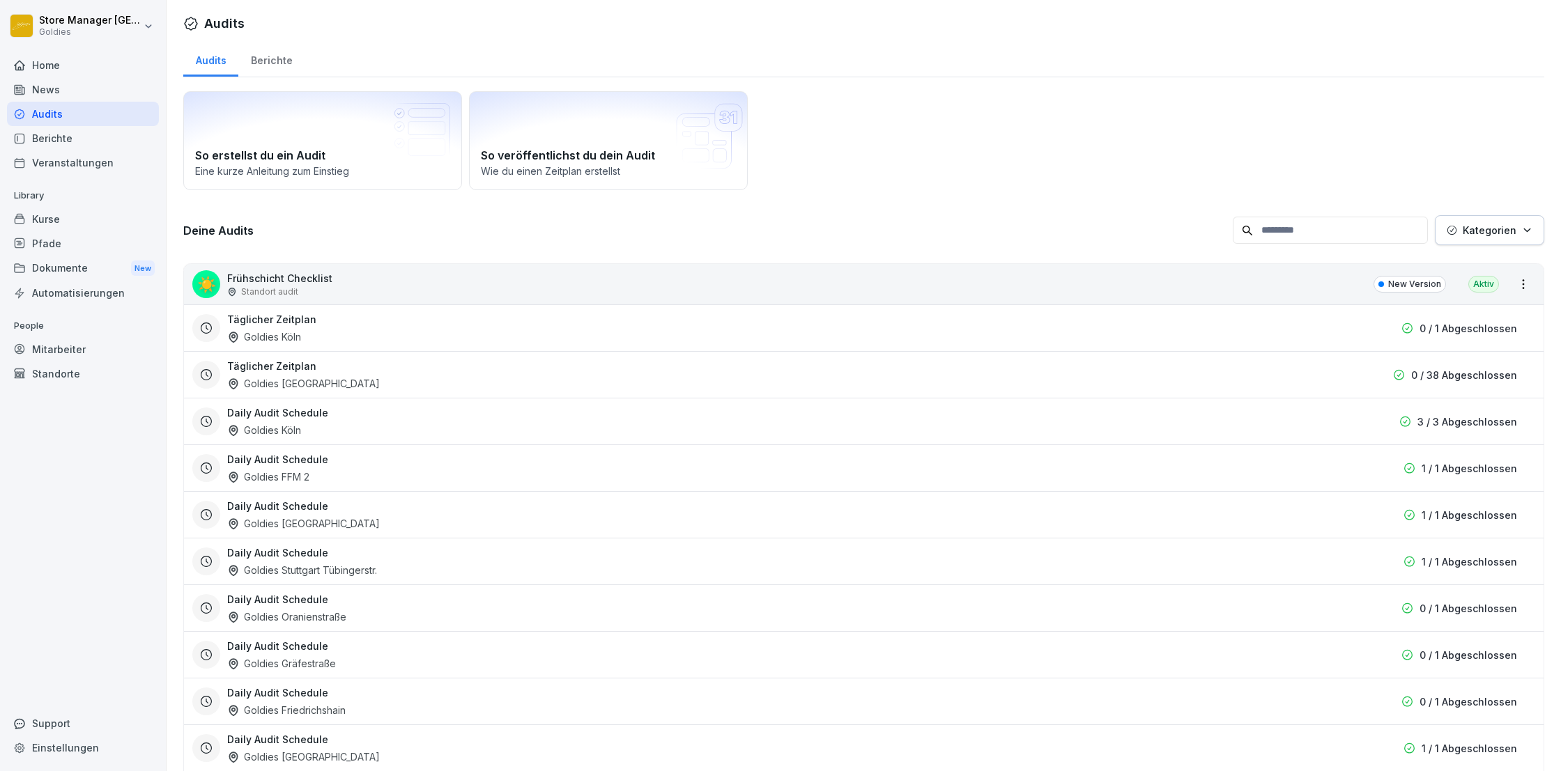
click at [61, 140] on div "Berichte" at bounding box center [83, 138] width 152 height 24
